Goal: Find specific page/section: Find specific page/section

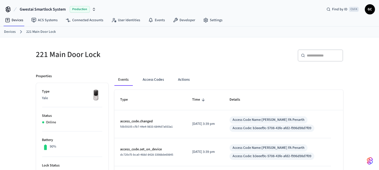
click at [8, 29] on ol "Devices 221 Main Door Lock" at bounding box center [191, 32] width 375 height 7
click at [15, 31] on link "Devices" at bounding box center [10, 31] width 12 height 5
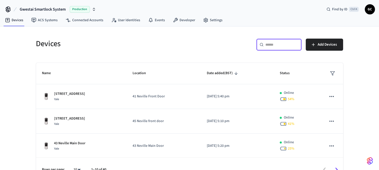
click at [279, 43] on input "text" at bounding box center [282, 44] width 33 height 5
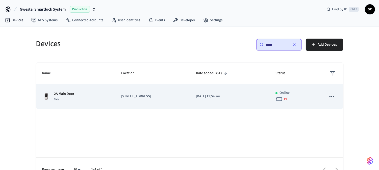
type input "*****"
click at [64, 93] on p "2A Main Door" at bounding box center [64, 93] width 20 height 5
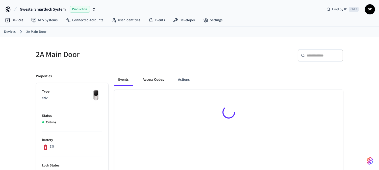
drag, startPoint x: 155, startPoint y: 79, endPoint x: 155, endPoint y: 83, distance: 3.5
click at [155, 79] on button "Access Codes" at bounding box center [153, 80] width 29 height 12
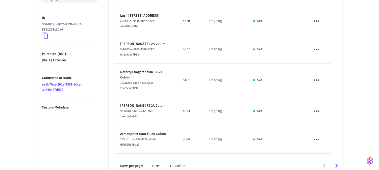
scroll to position [249, 0]
